Goal: Task Accomplishment & Management: Manage account settings

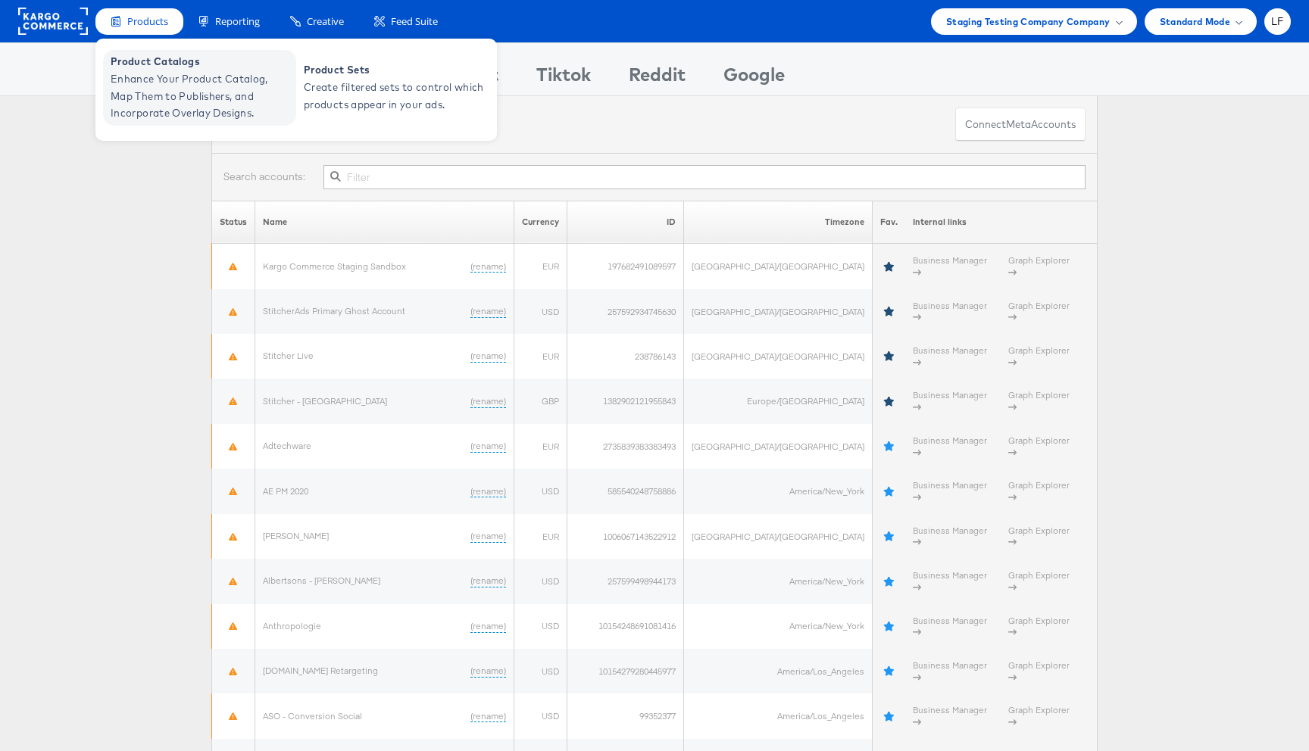
click at [164, 98] on span "Enhance Your Product Catalog, Map Them to Publishers, and Incorporate Overlay D…" at bounding box center [202, 96] width 182 height 52
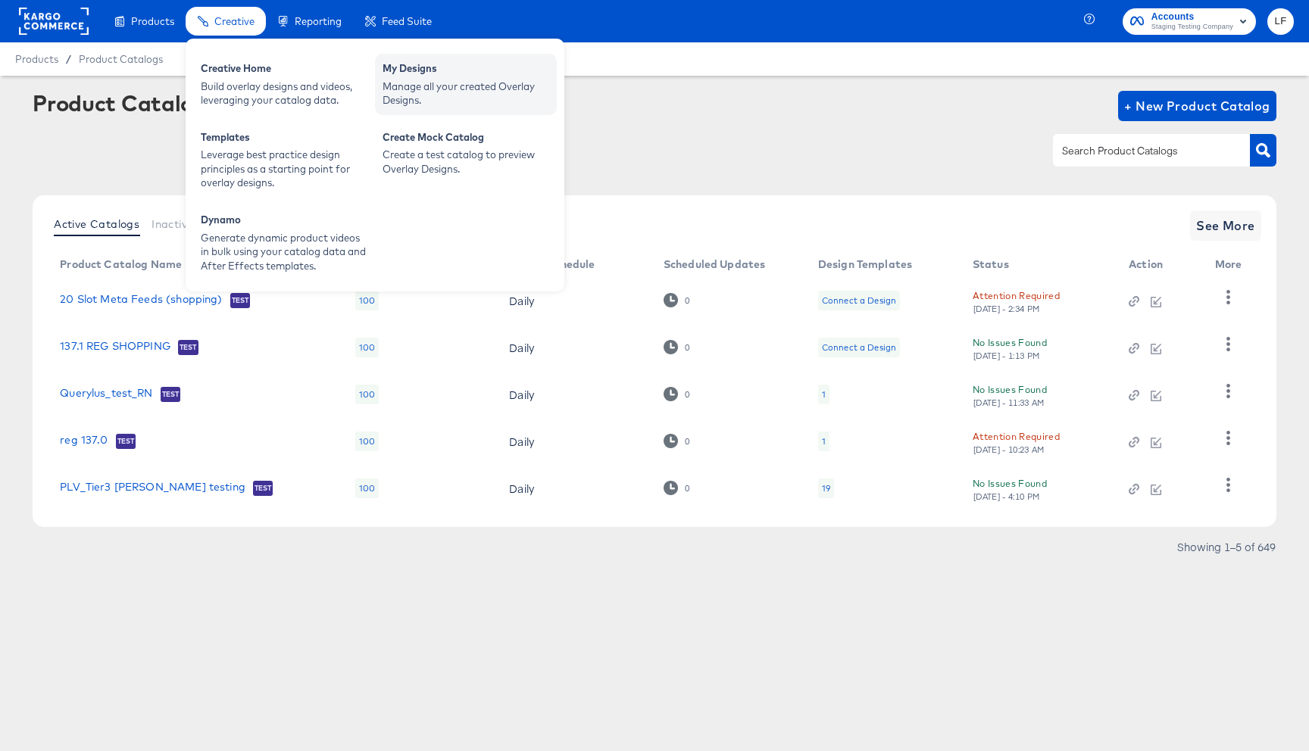
click at [426, 88] on div "Manage all your created Overlay Designs." at bounding box center [466, 94] width 167 height 28
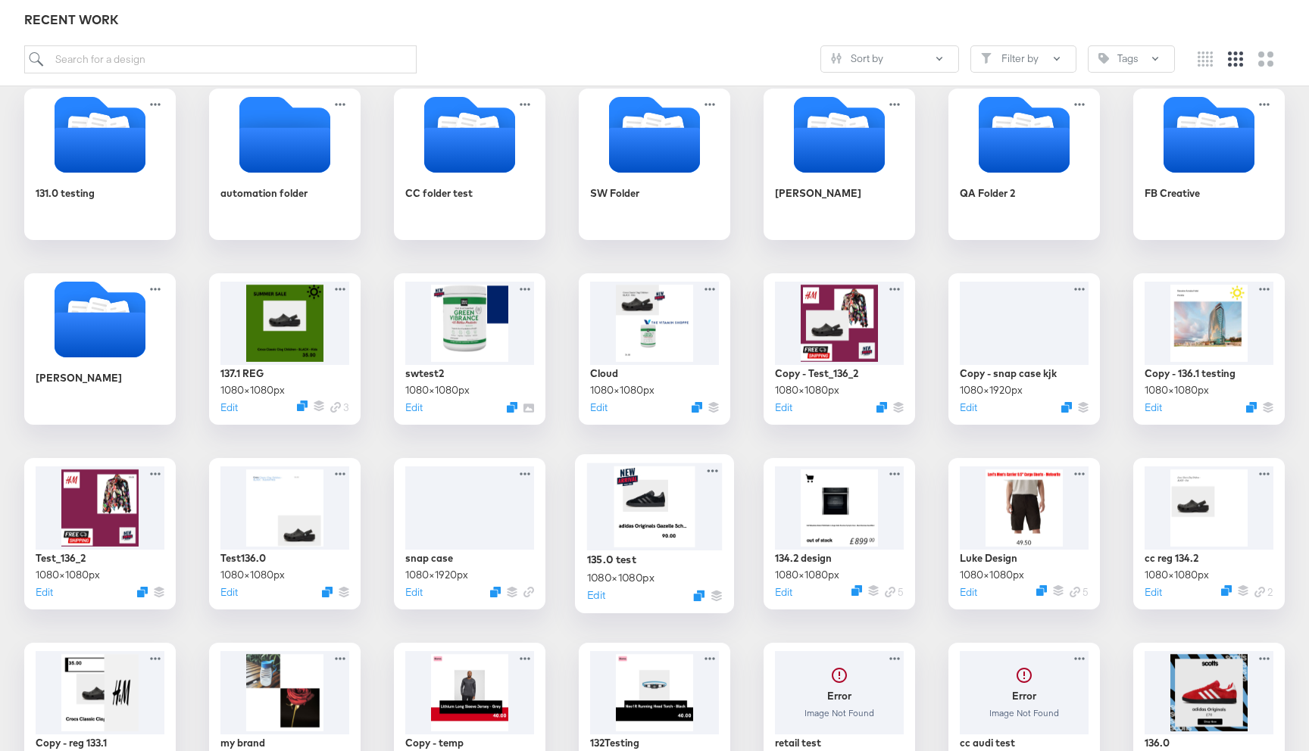
scroll to position [336, 0]
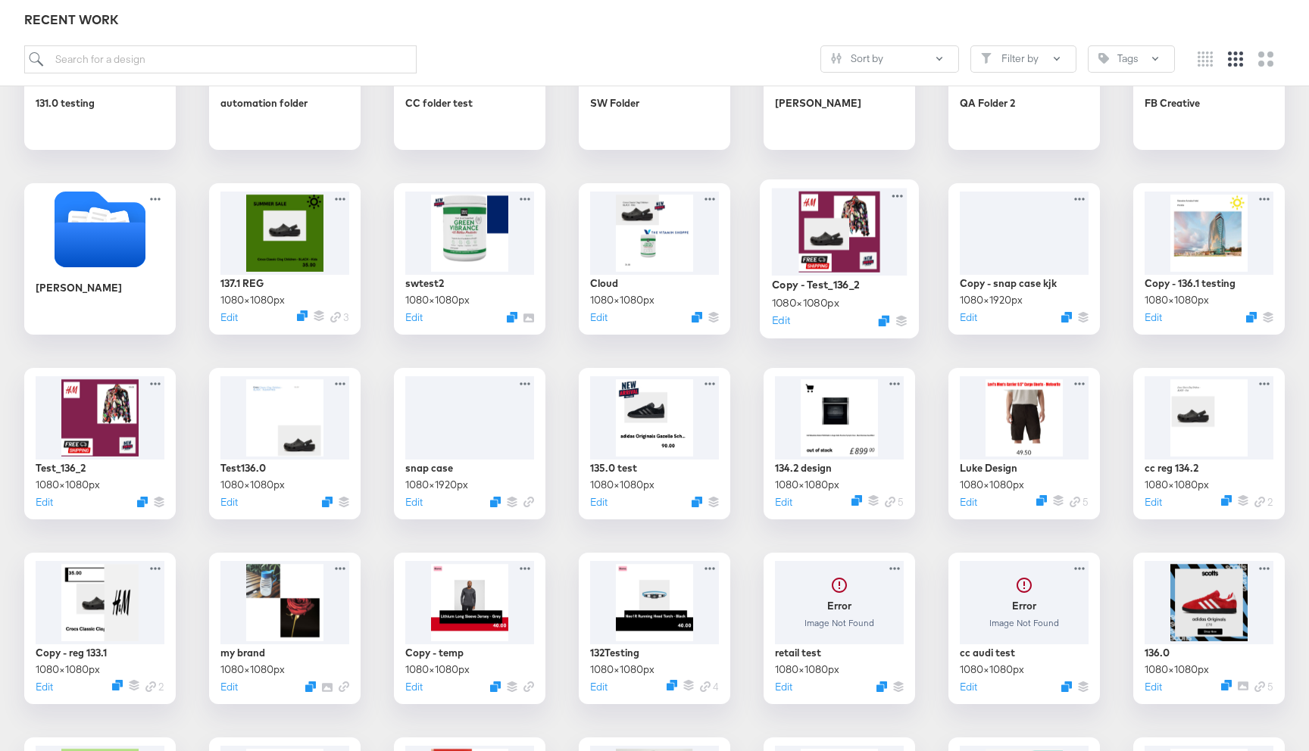
click at [826, 230] on div at bounding box center [840, 231] width 136 height 87
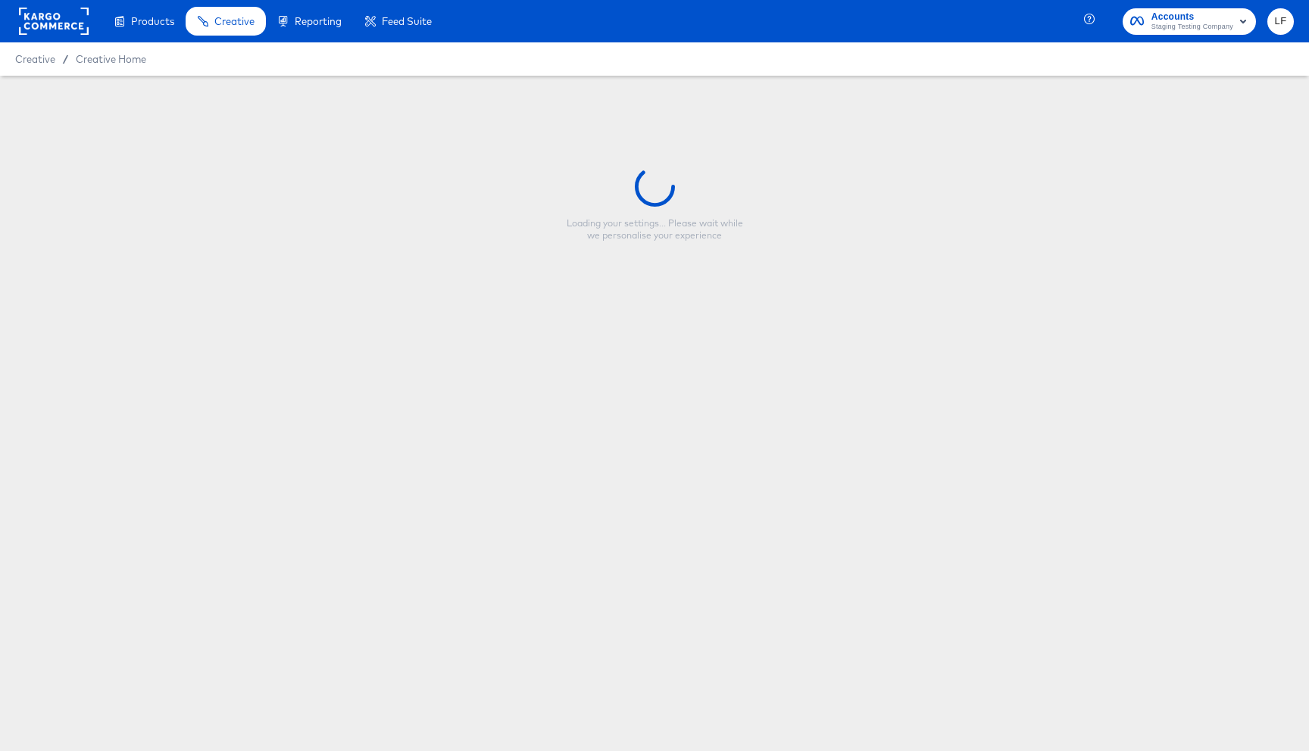
type input "Copy - Test_136_2"
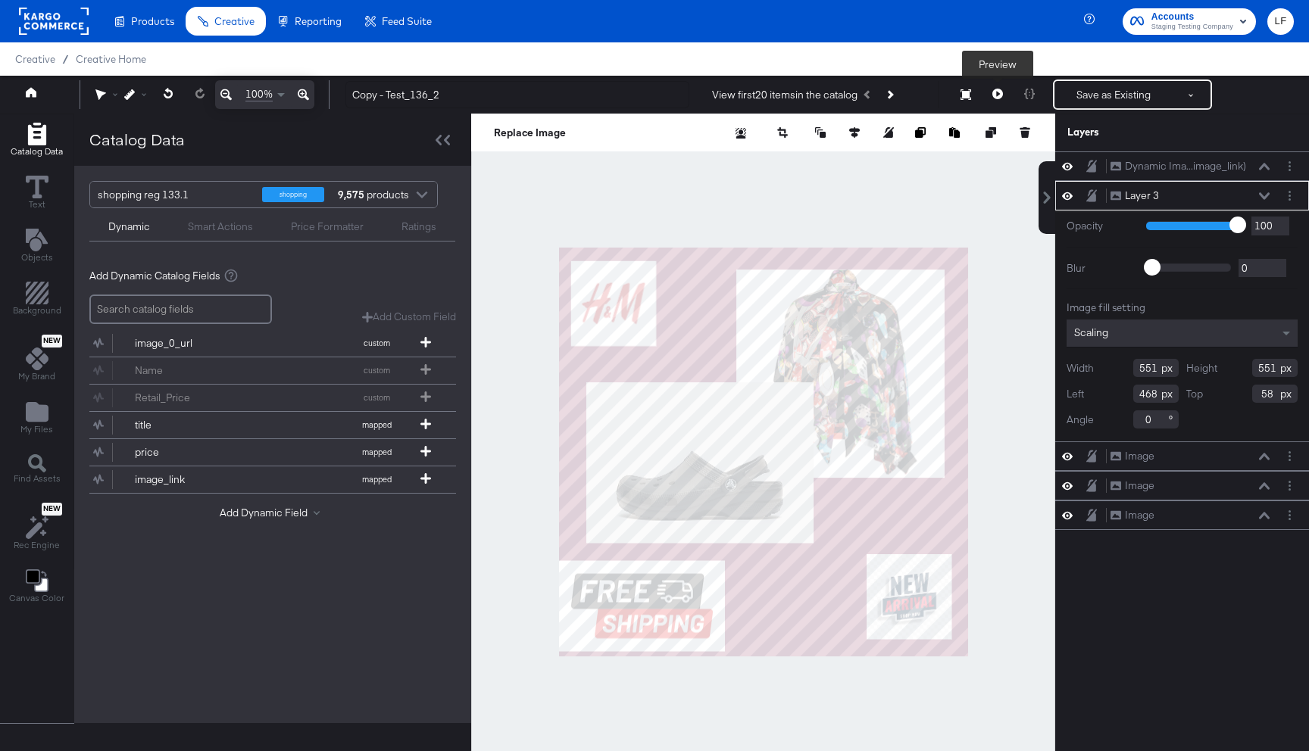
click at [997, 92] on icon at bounding box center [997, 94] width 11 height 11
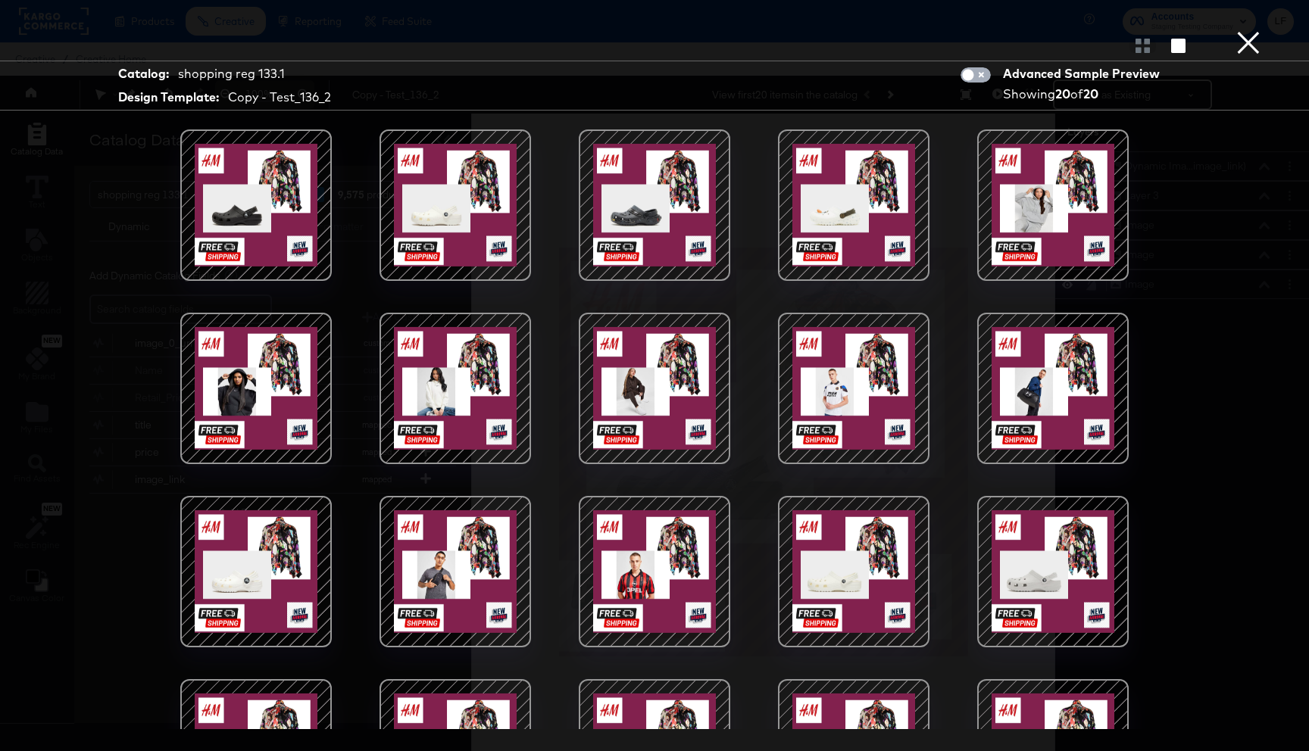
click at [976, 75] on input "checkbox" at bounding box center [967, 78] width 45 height 15
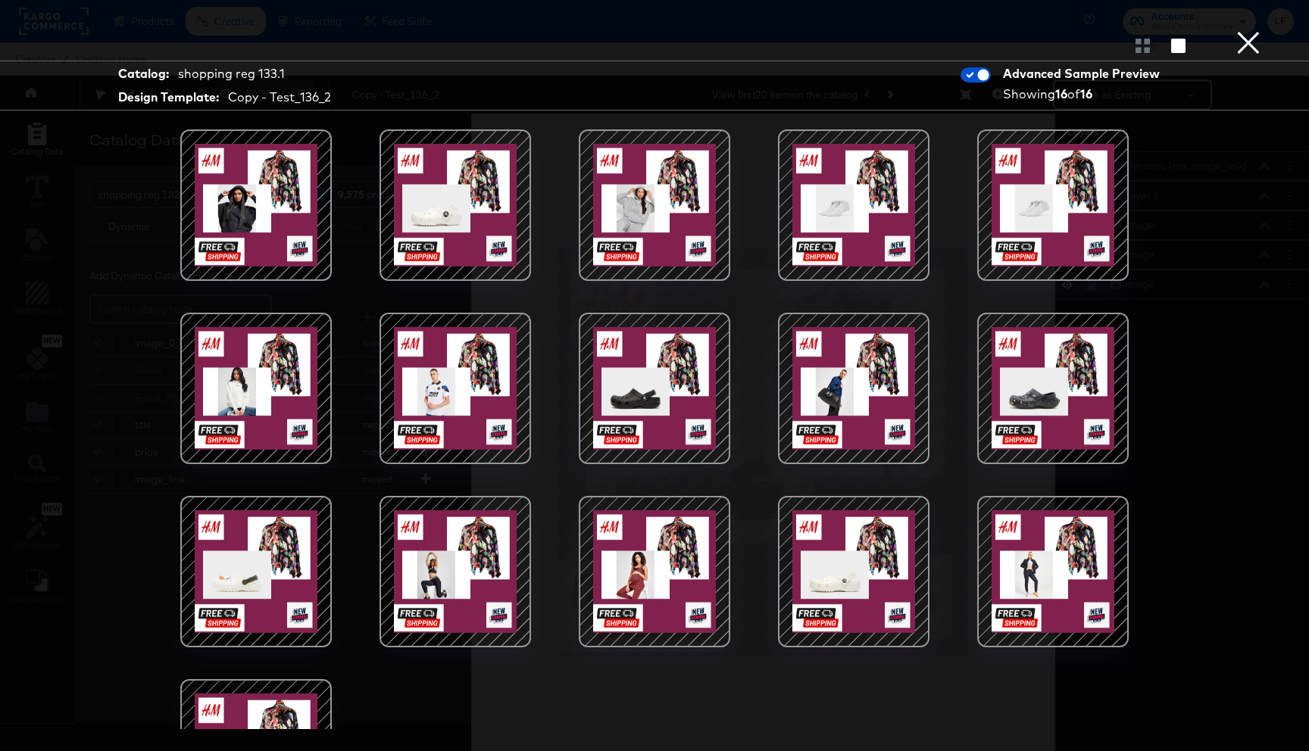
click at [1288, 195] on div "Catalog: shopping reg 133.1 Design Template: Copy - Test_136_2 Advanced Sample …" at bounding box center [654, 375] width 1309 height 691
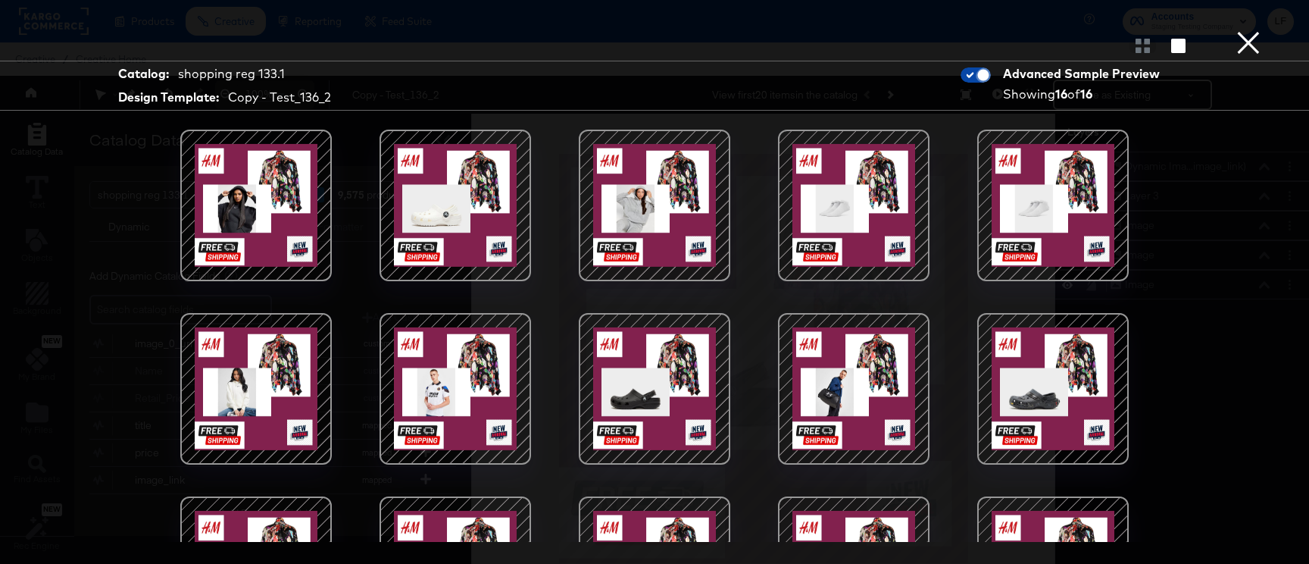
click at [978, 78] on input "checkbox" at bounding box center [982, 78] width 45 height 15
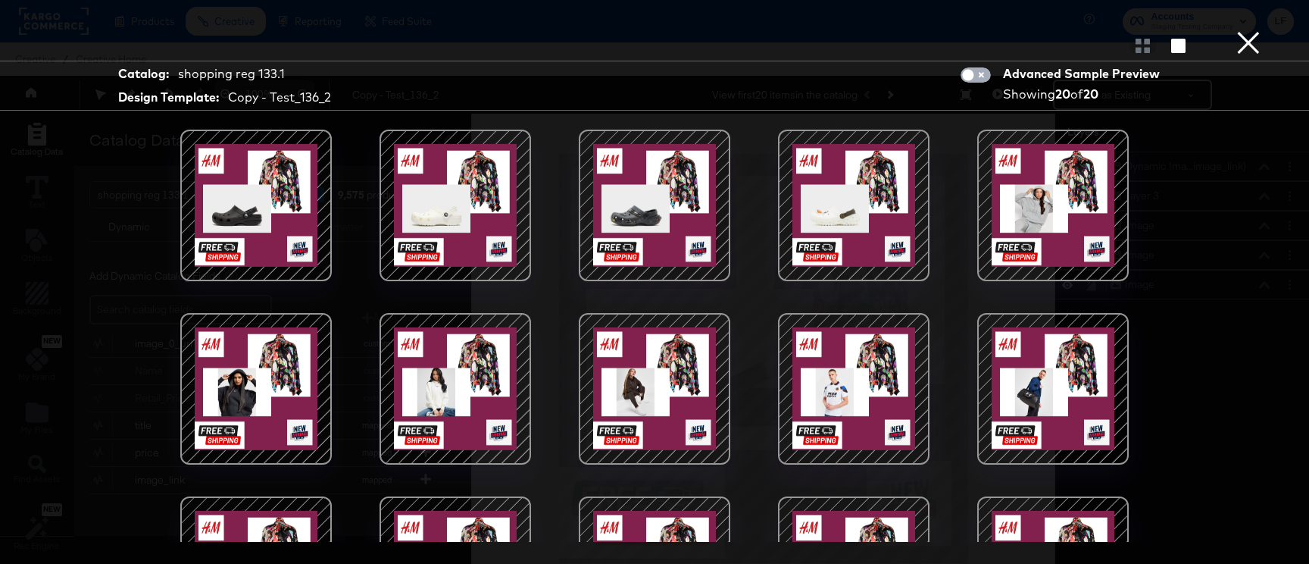
click at [978, 78] on input "checkbox" at bounding box center [967, 78] width 45 height 15
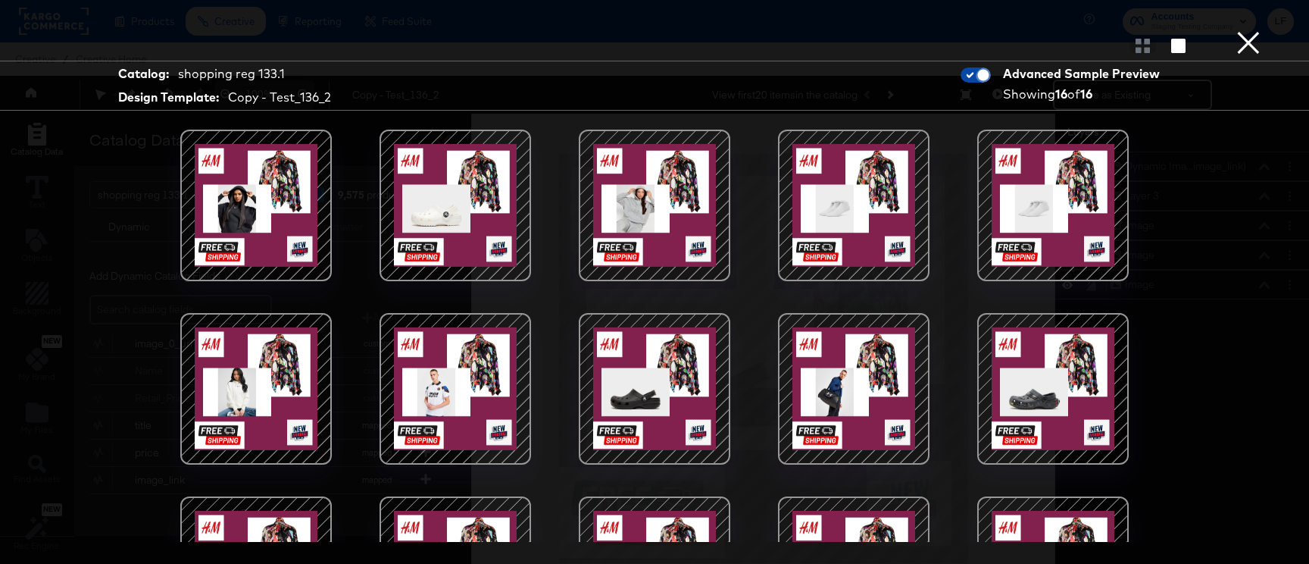
click at [978, 78] on input "checkbox" at bounding box center [982, 78] width 45 height 15
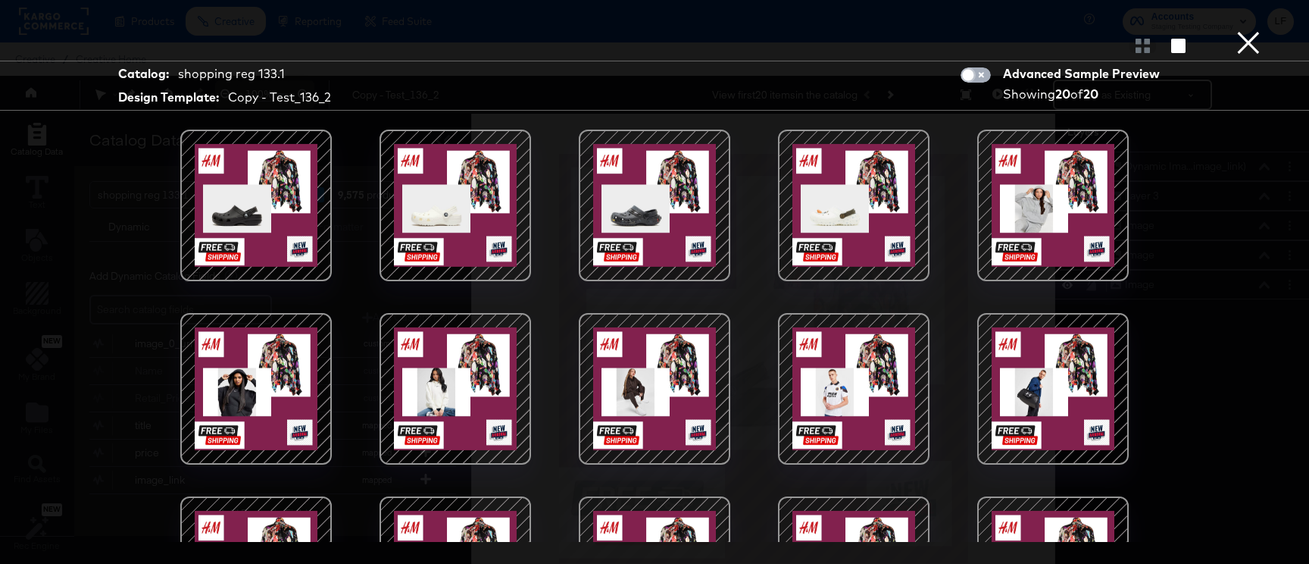
click at [978, 78] on input "checkbox" at bounding box center [967, 78] width 45 height 15
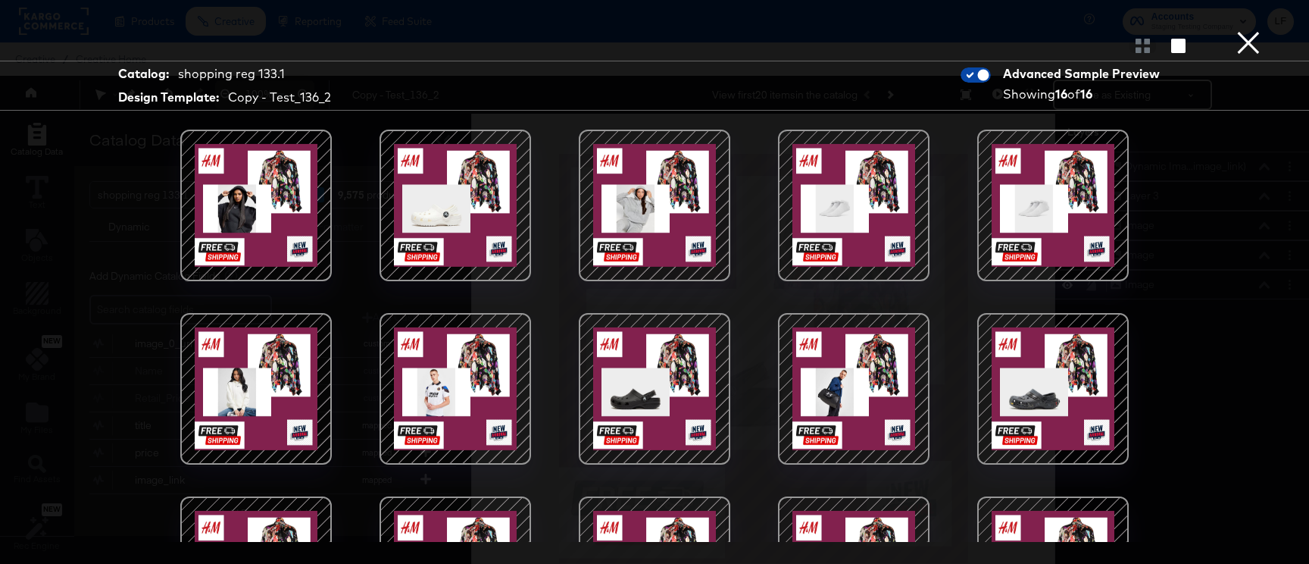
click at [978, 78] on input "checkbox" at bounding box center [982, 78] width 45 height 15
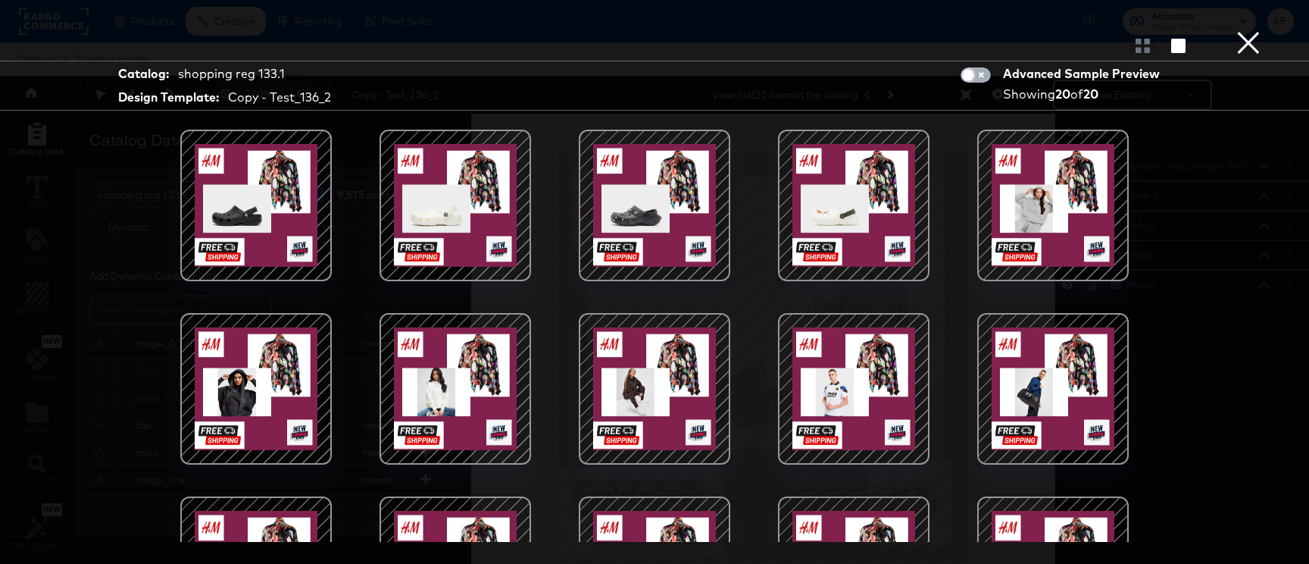
click at [978, 78] on input "checkbox" at bounding box center [967, 78] width 45 height 15
checkbox input "true"
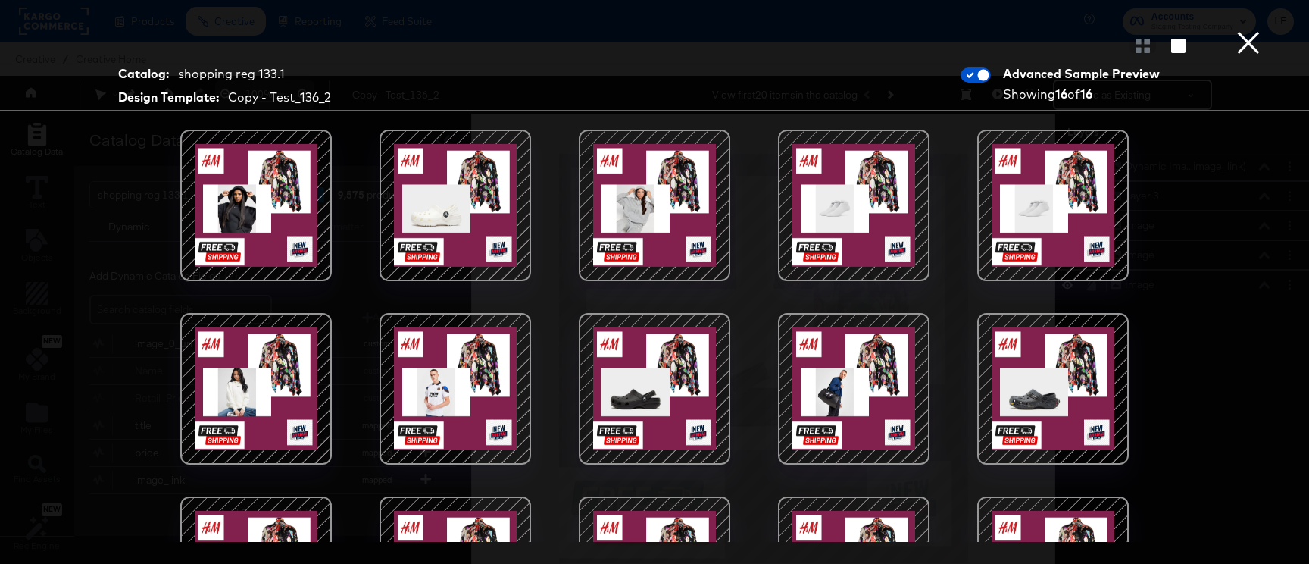
click at [1247, 30] on button "×" at bounding box center [1248, 15] width 30 height 30
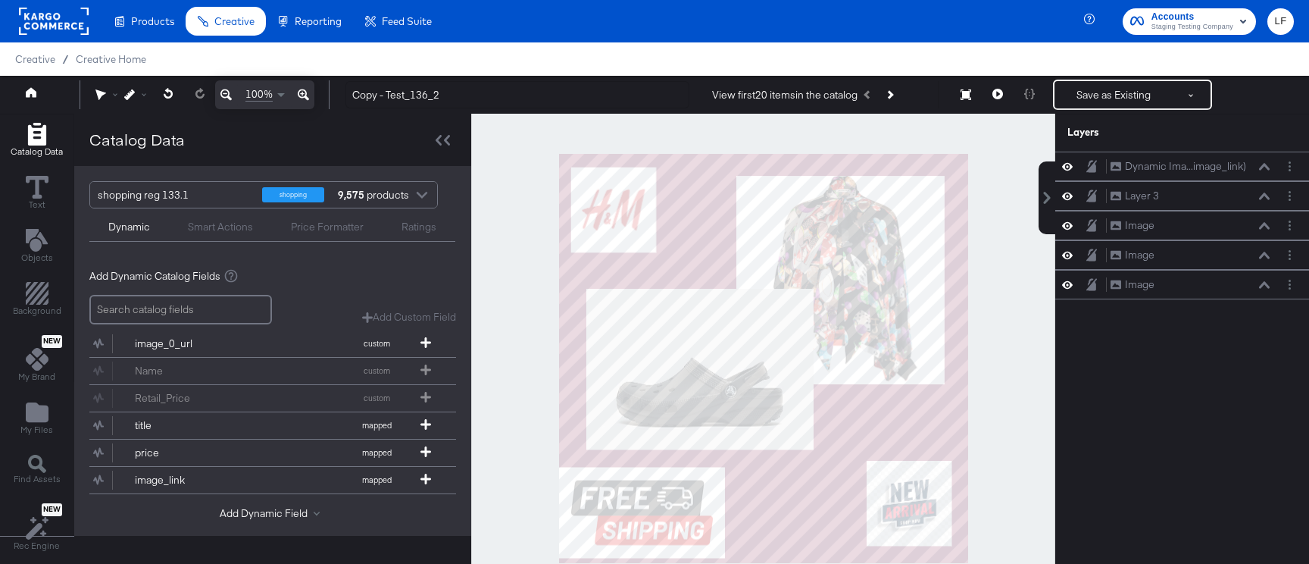
click at [1236, 14] on icon "button" at bounding box center [1243, 21] width 18 height 18
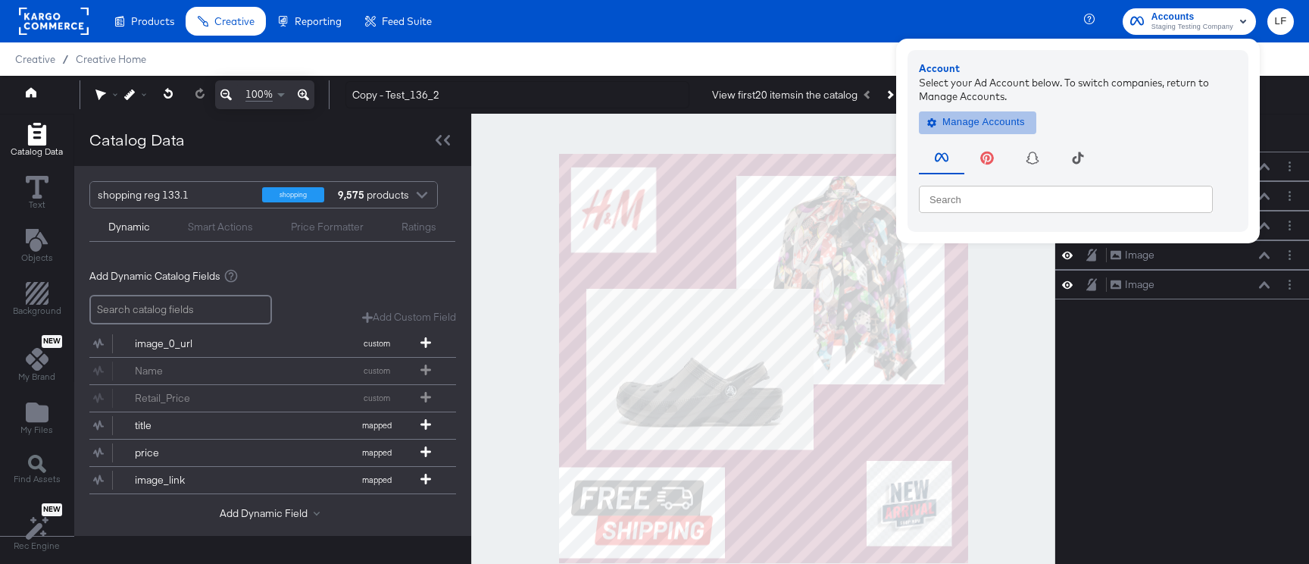
click at [975, 123] on span "Manage Accounts" at bounding box center [977, 122] width 95 height 17
